Goal: Task Accomplishment & Management: Use online tool/utility

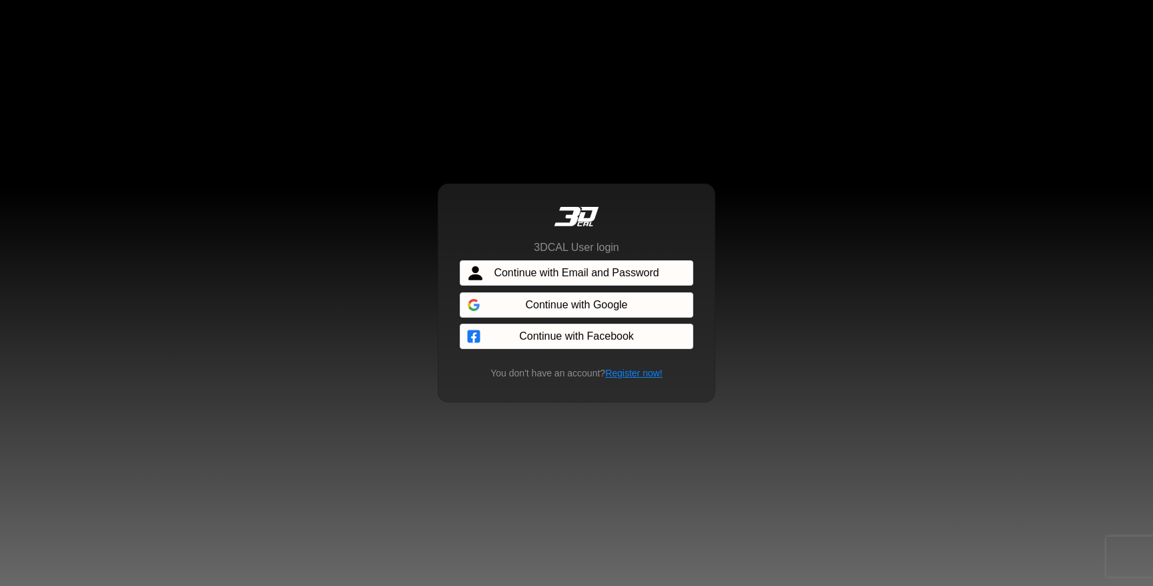
click at [583, 272] on span "Continue with Email and Password" at bounding box center [576, 273] width 165 height 16
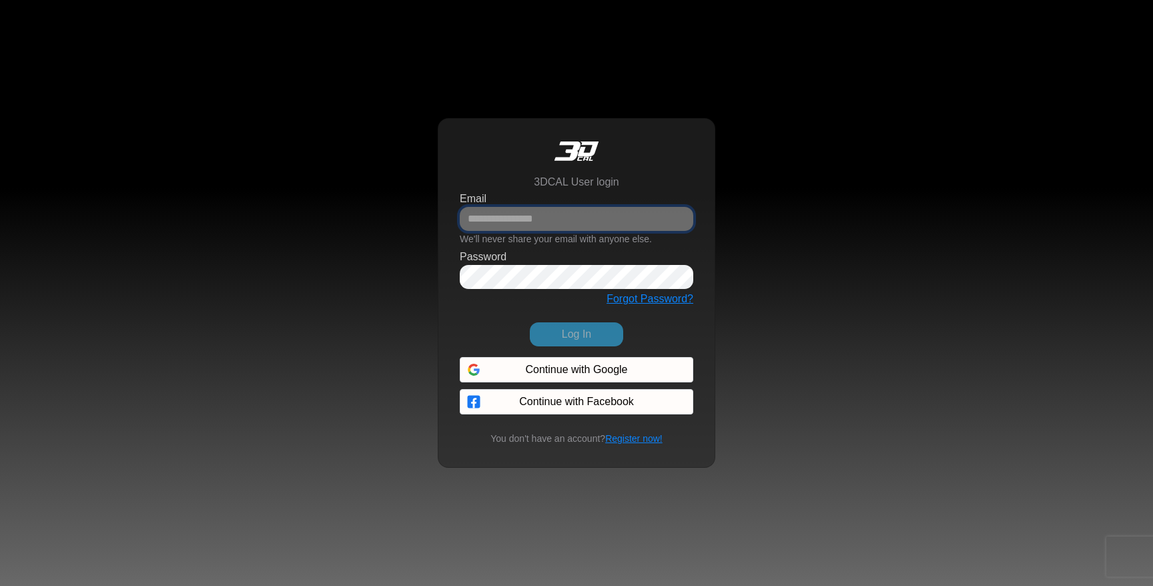
click at [577, 214] on input "Email" at bounding box center [577, 219] width 234 height 24
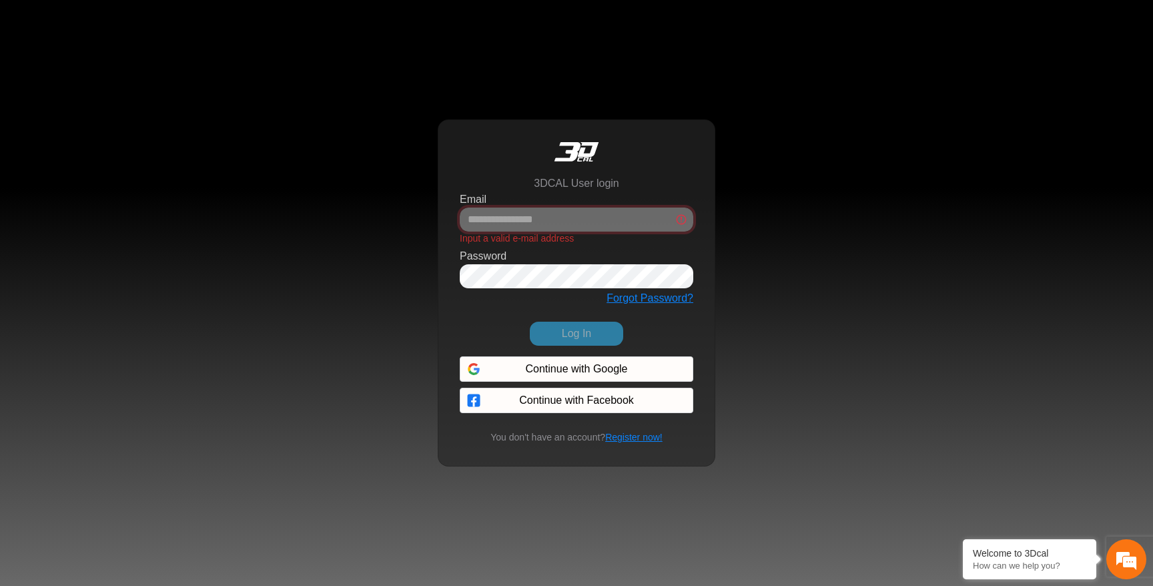
type input "**********"
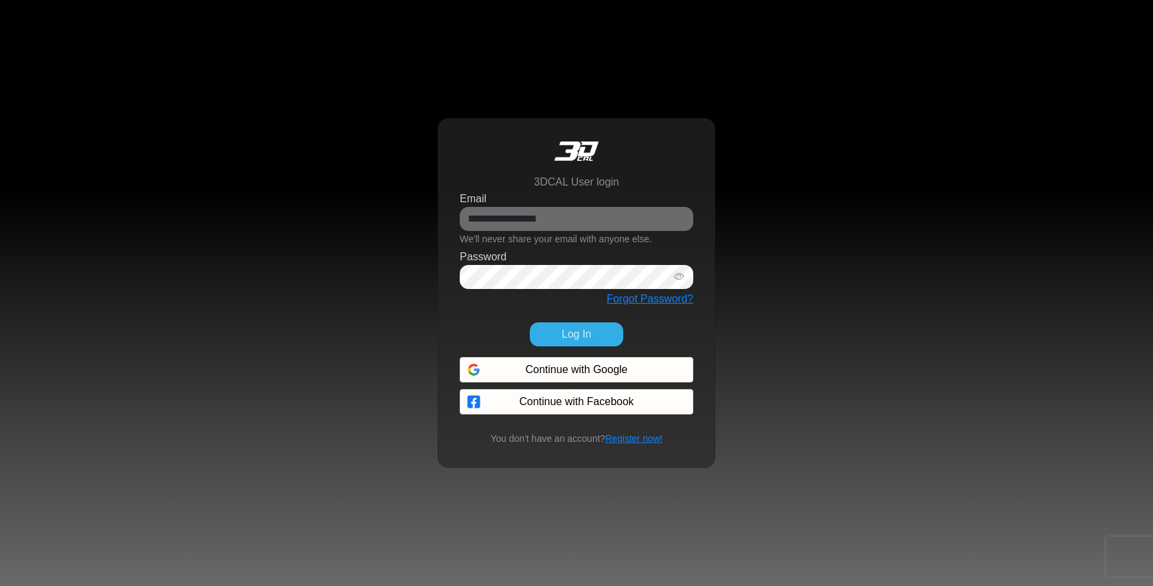
click at [582, 334] on button "Log In" at bounding box center [576, 334] width 93 height 24
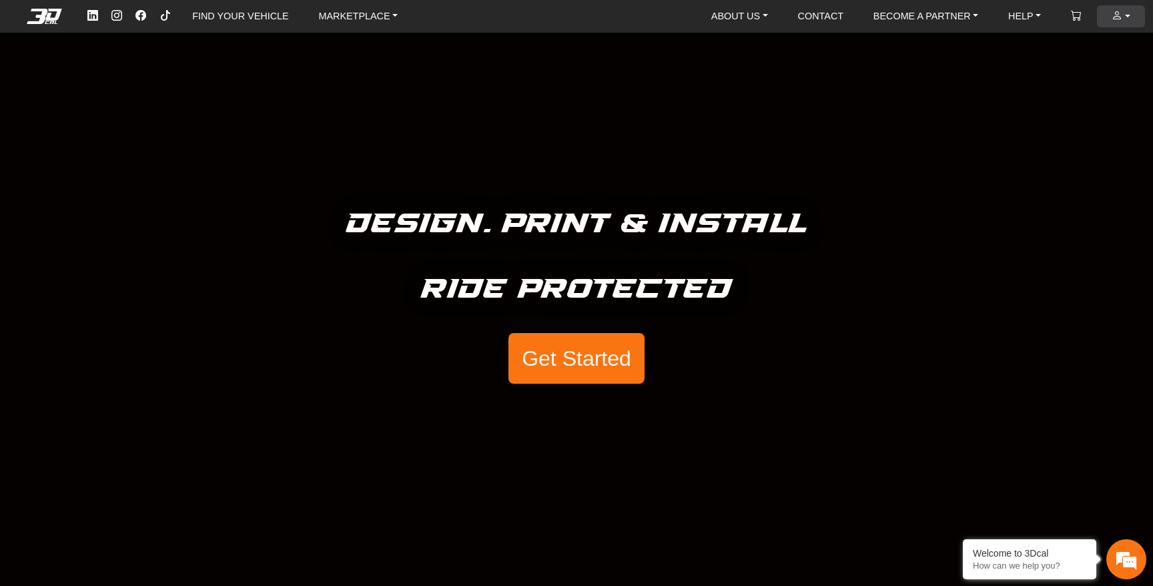
click at [1128, 14] on link "ACCOUNT" at bounding box center [1121, 16] width 29 height 22
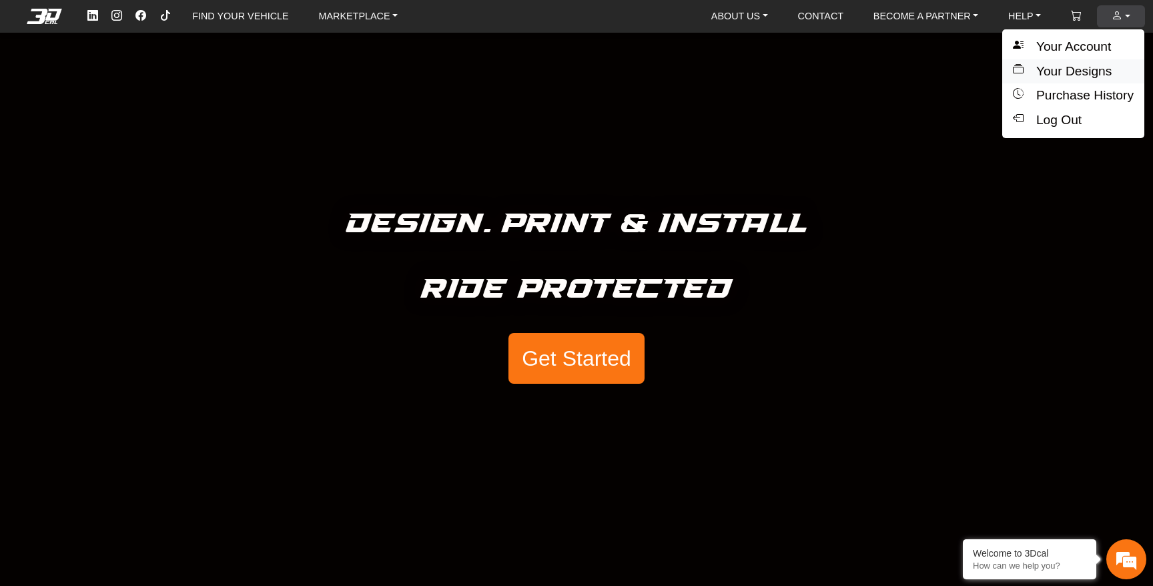
click at [1121, 73] on button "Your Designs" at bounding box center [1073, 71] width 142 height 25
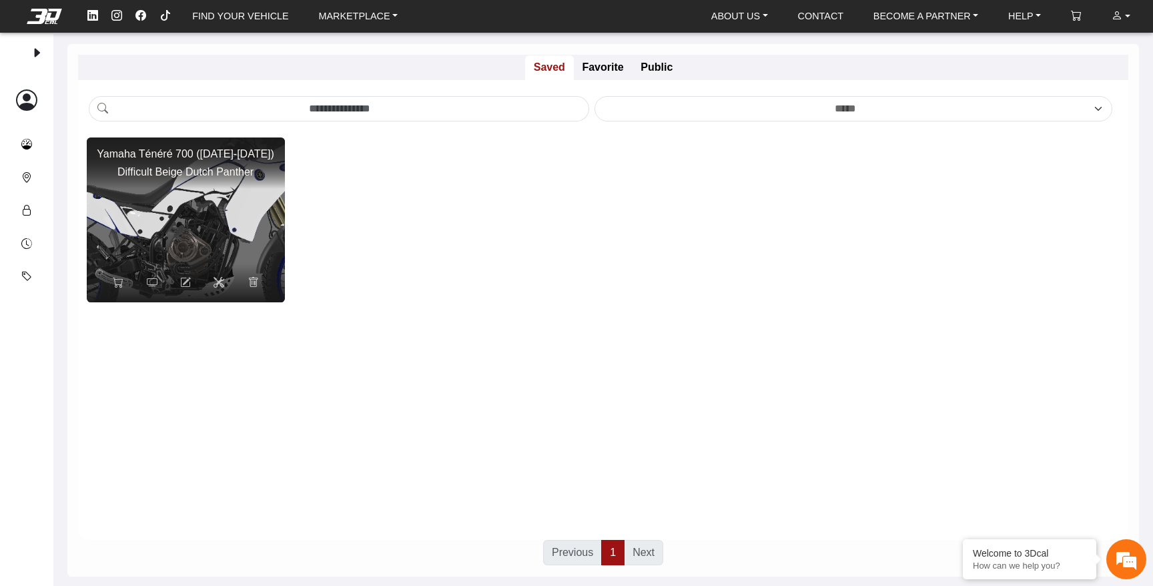
click at [184, 209] on img at bounding box center [185, 220] width 396 height 330
click at [182, 226] on img at bounding box center [185, 220] width 396 height 330
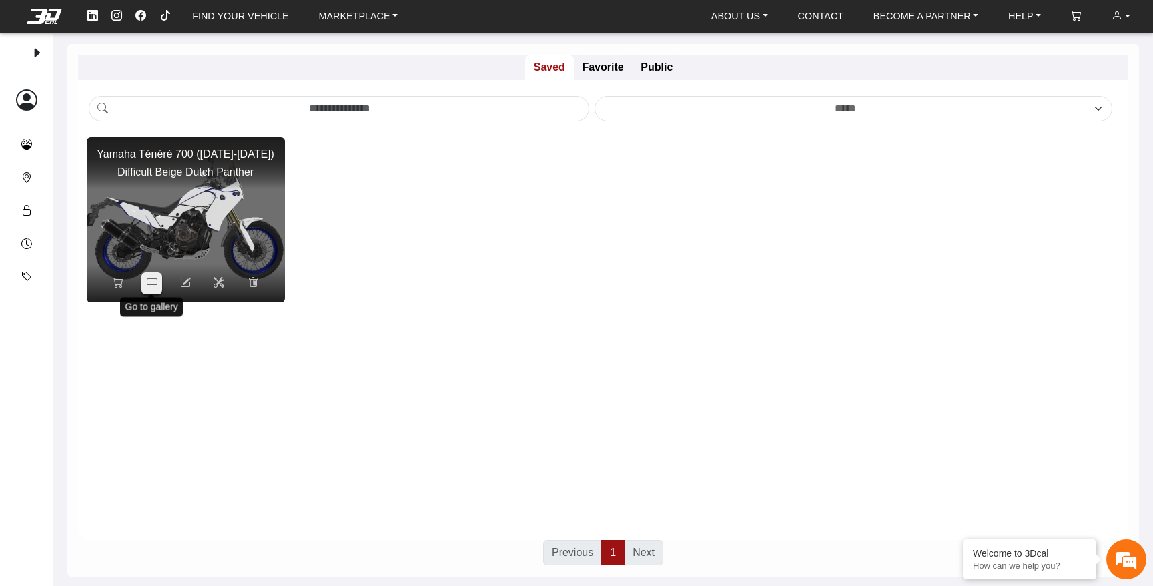
click at [155, 283] on icon at bounding box center [152, 282] width 11 height 11
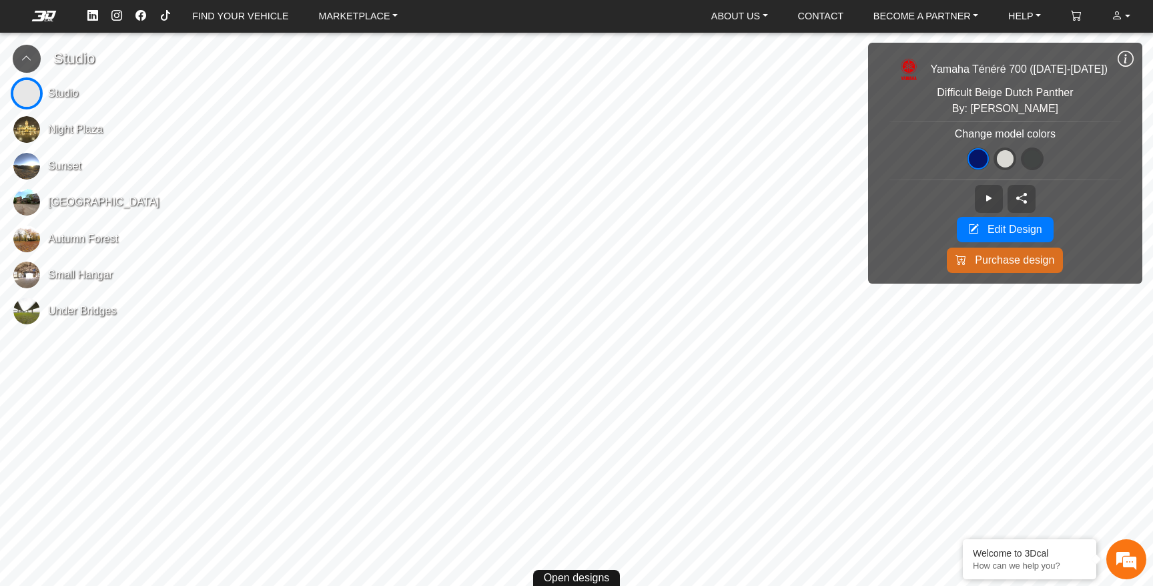
click at [1041, 157] on span at bounding box center [1032, 158] width 17 height 17
